Goal: Task Accomplishment & Management: Manage account settings

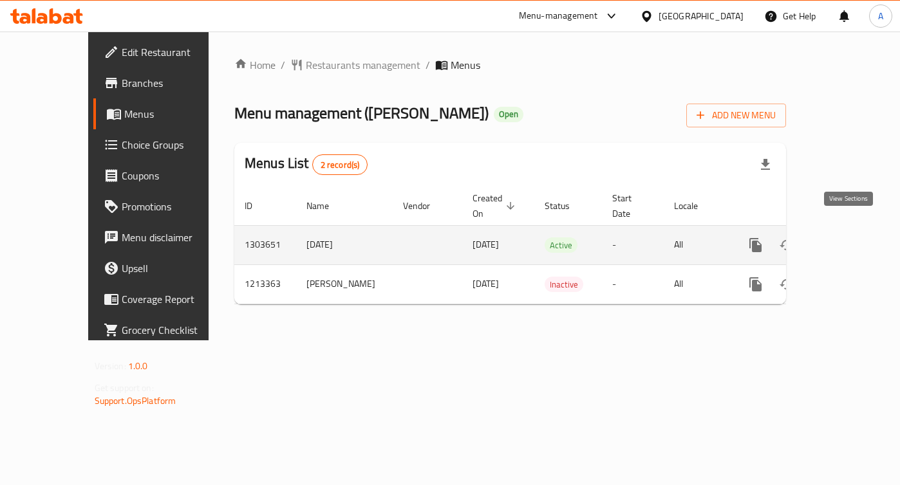
click at [845, 238] on icon "enhanced table" at bounding box center [848, 245] width 15 height 15
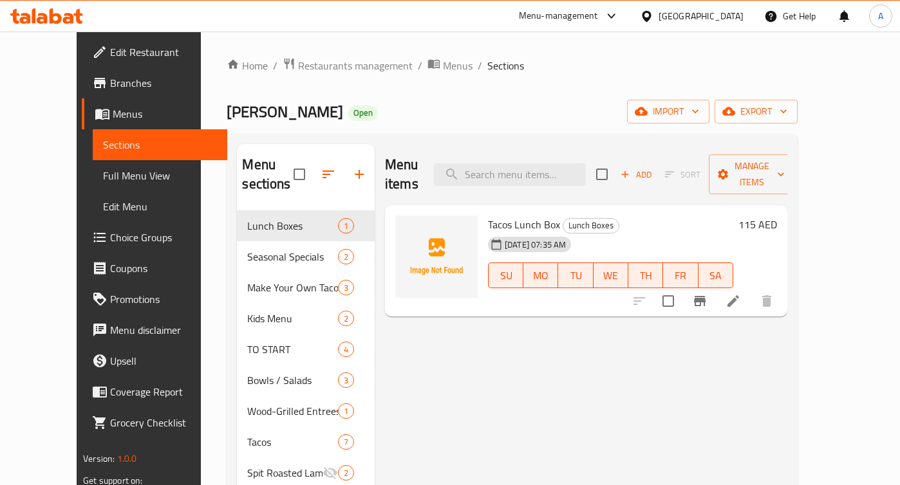
scroll to position [8, 0]
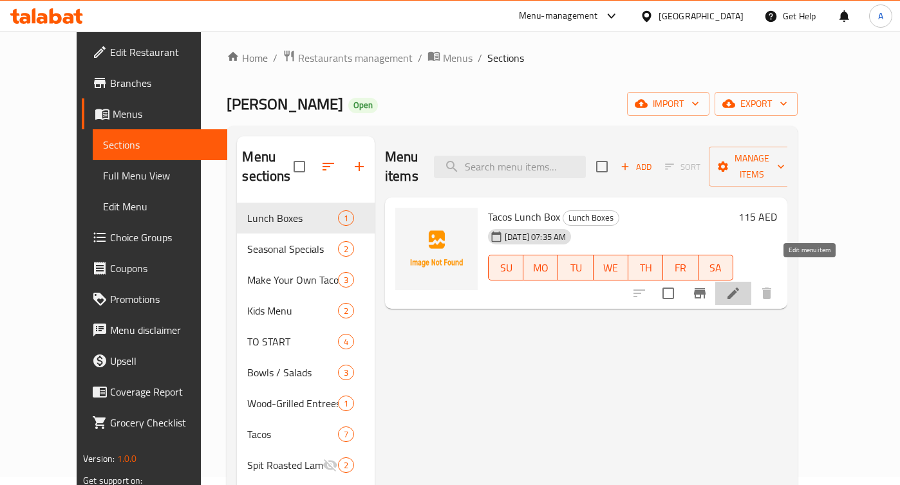
click at [739, 288] on icon at bounding box center [733, 294] width 12 height 12
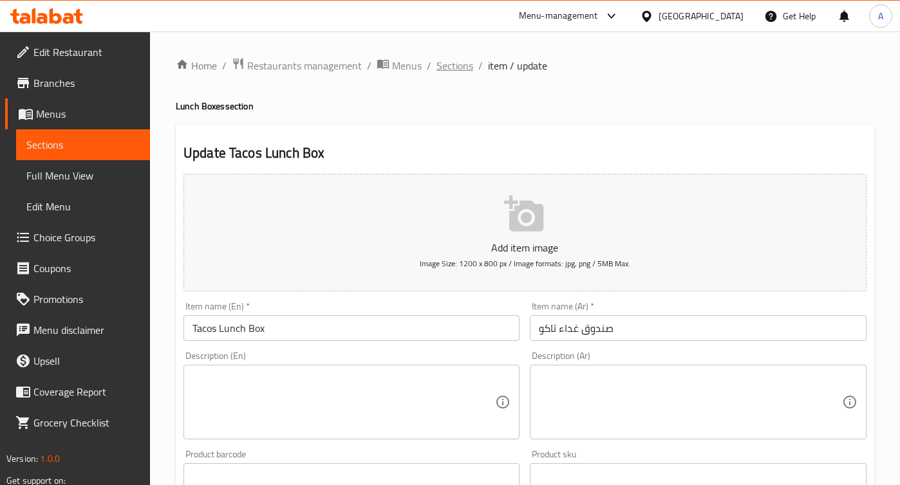
click at [462, 69] on span "Sections" at bounding box center [454, 65] width 37 height 15
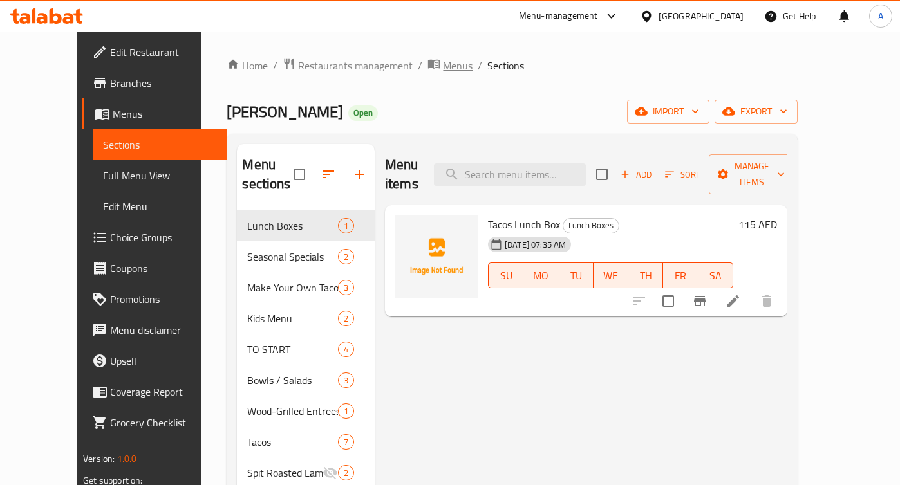
click at [443, 70] on span "Menus" at bounding box center [458, 65] width 30 height 15
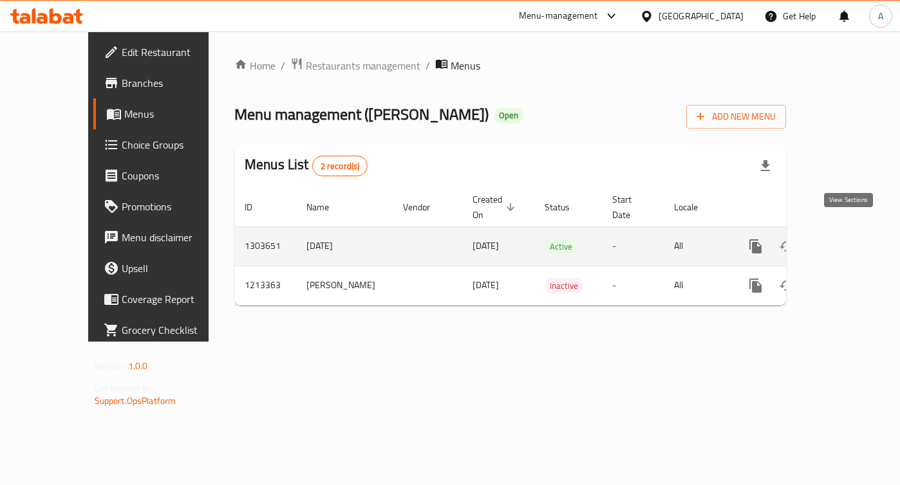
click at [849, 239] on icon "enhanced table" at bounding box center [848, 246] width 15 height 15
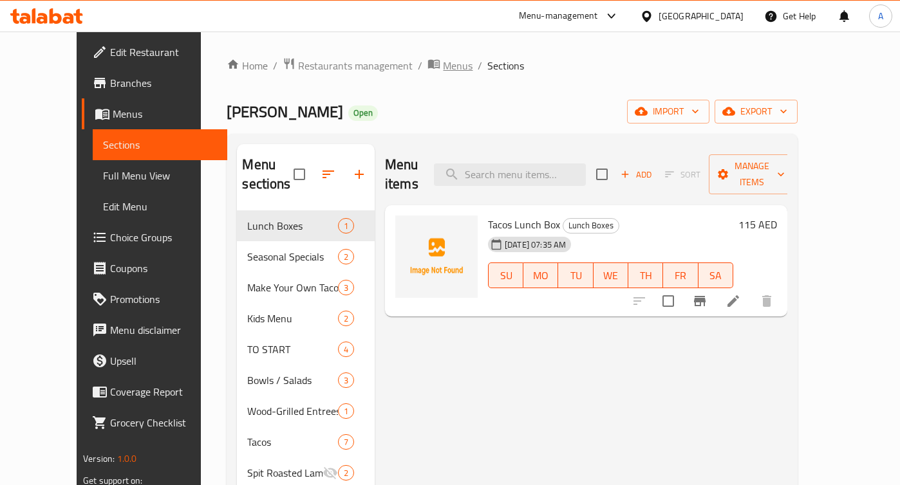
click at [443, 59] on span "Menus" at bounding box center [458, 65] width 30 height 15
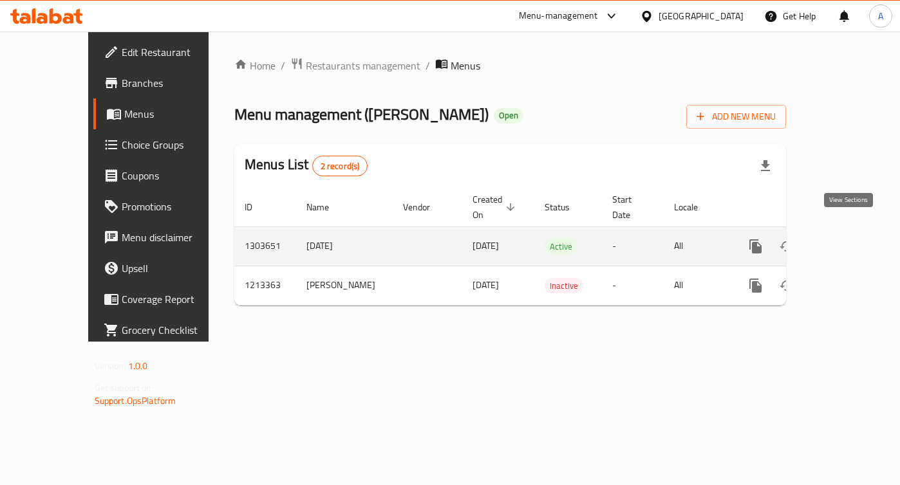
click at [848, 241] on icon "enhanced table" at bounding box center [849, 247] width 12 height 12
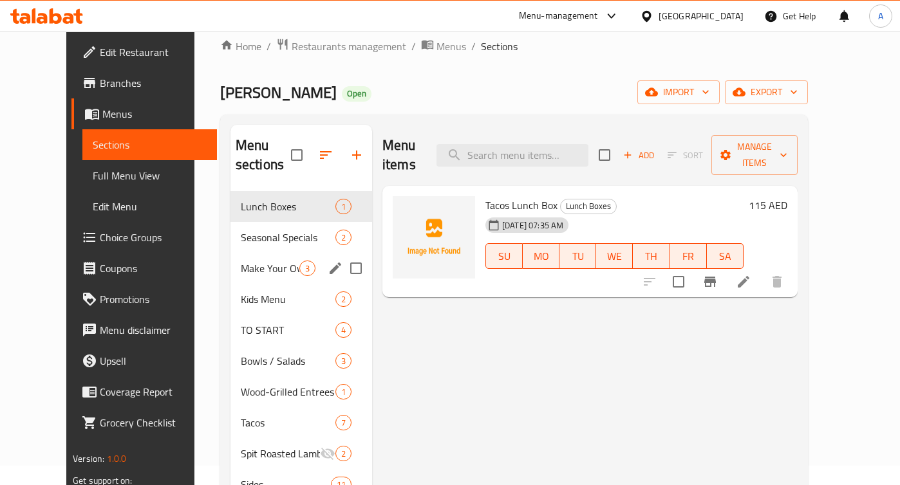
scroll to position [20, 0]
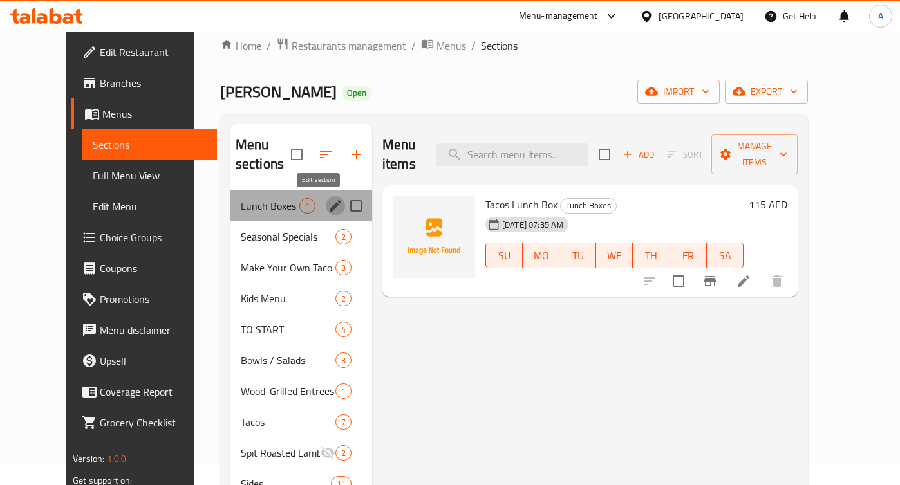
click at [328, 205] on icon "edit" at bounding box center [335, 205] width 15 height 15
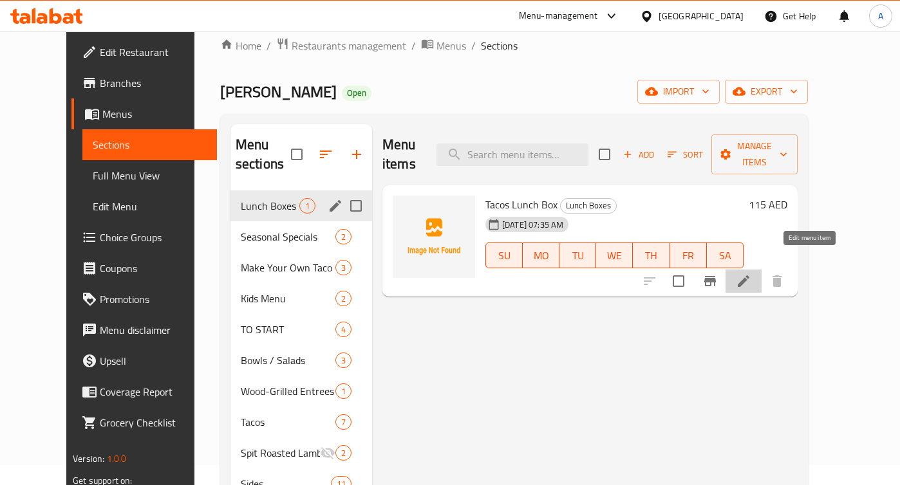
click at [751, 274] on icon at bounding box center [743, 281] width 15 height 15
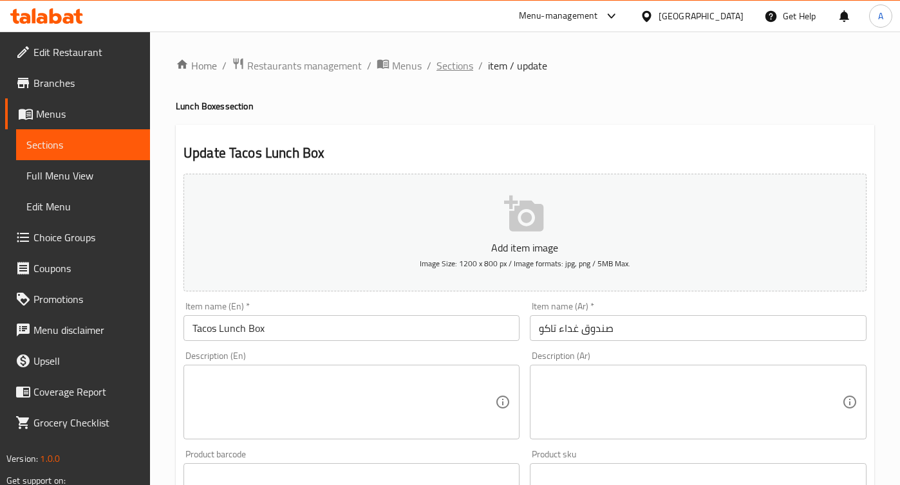
click at [450, 66] on span "Sections" at bounding box center [454, 65] width 37 height 15
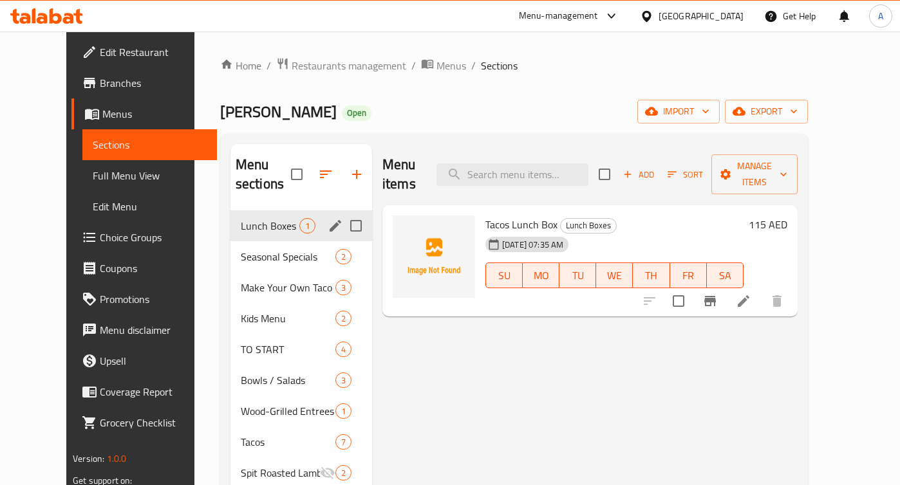
click at [250, 238] on div "Lunch Boxes 1" at bounding box center [301, 226] width 142 height 31
click at [250, 259] on span "Seasonal Specials" at bounding box center [270, 256] width 59 height 15
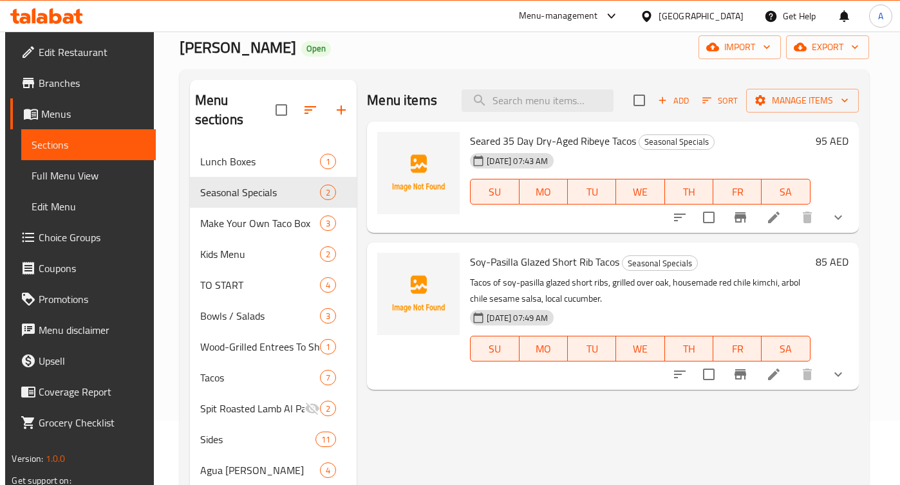
scroll to position [65, 0]
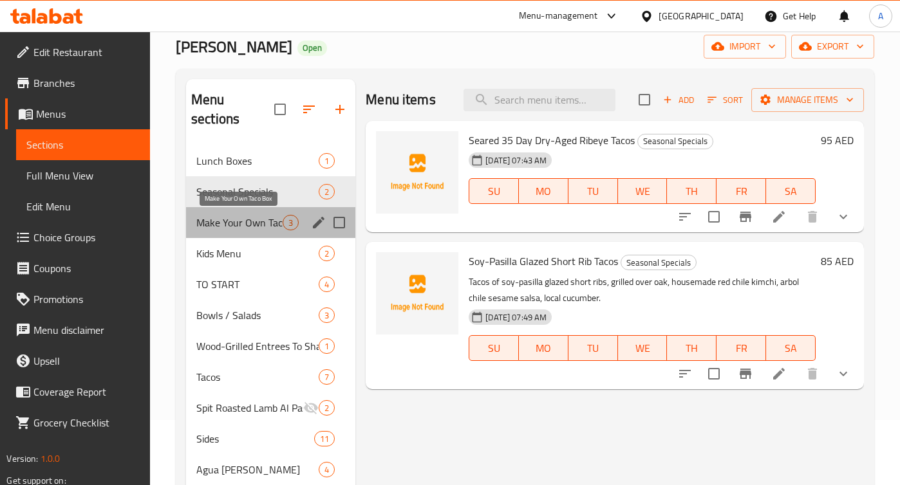
click at [246, 223] on span "Make Your Own Taco Box" at bounding box center [239, 222] width 86 height 15
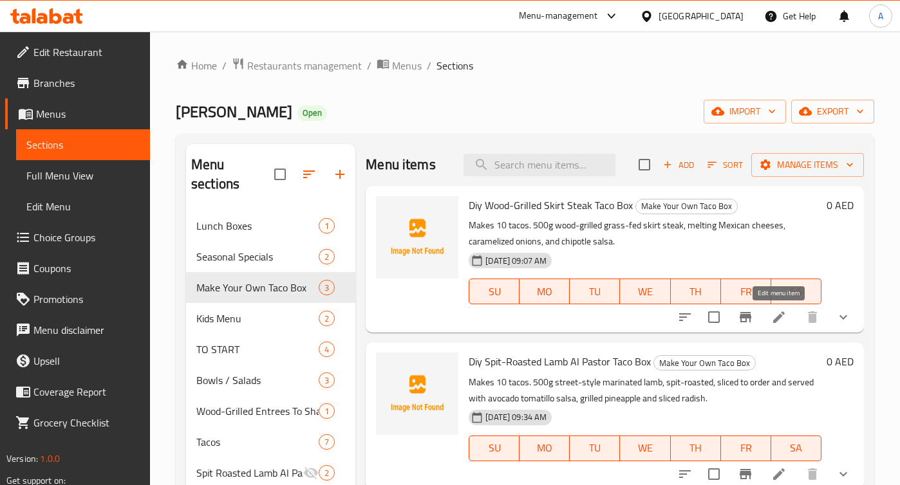
click at [783, 323] on icon at bounding box center [778, 317] width 15 height 15
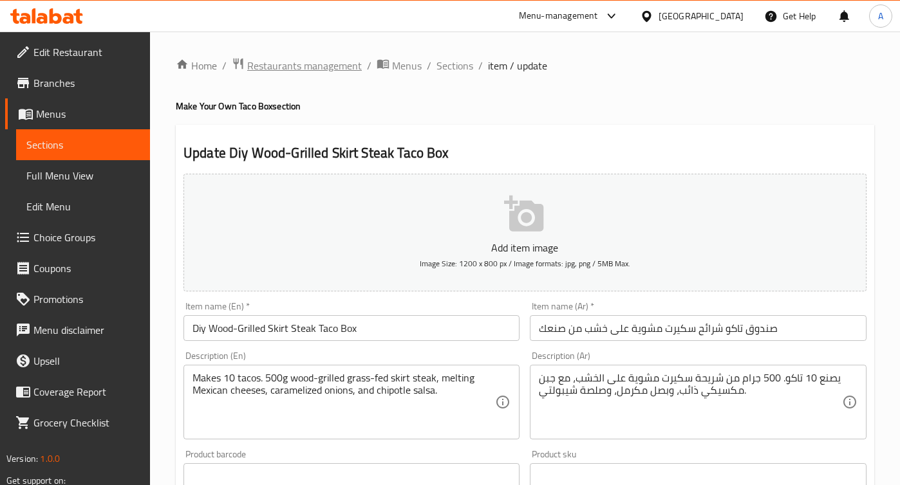
click at [297, 60] on span "Restaurants management" at bounding box center [304, 65] width 115 height 15
